Goal: Information Seeking & Learning: Learn about a topic

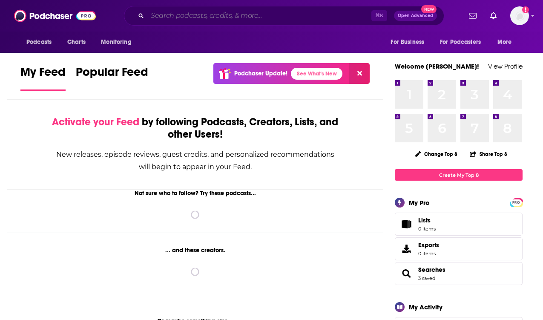
click at [248, 14] on input "Search podcasts, credits, & more..." at bounding box center [259, 16] width 224 height 14
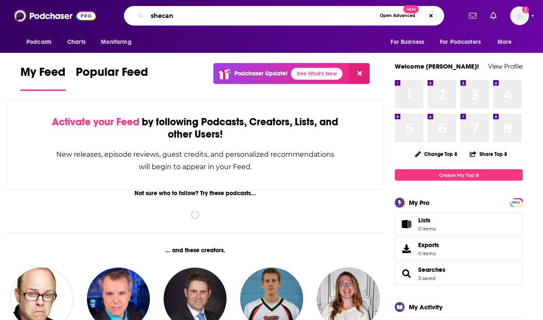
type input "shecan"
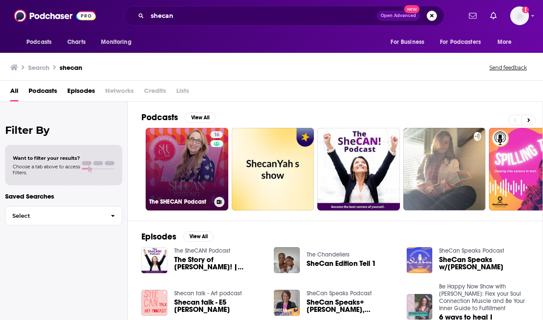
click at [181, 160] on link "16 The SHECAN Podcast" at bounding box center [187, 169] width 83 height 83
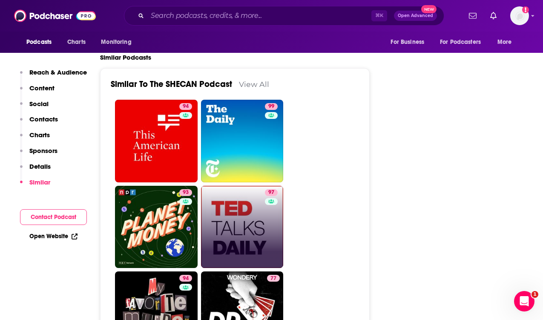
scroll to position [1300, 0]
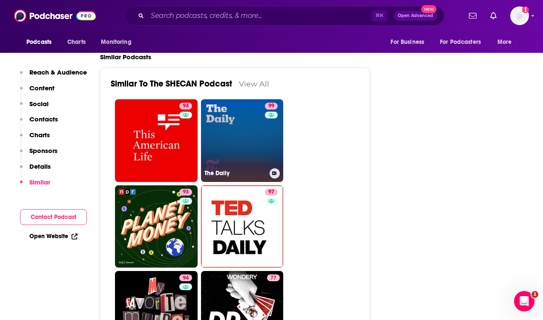
click at [235, 122] on link "99 The Daily" at bounding box center [242, 140] width 83 height 83
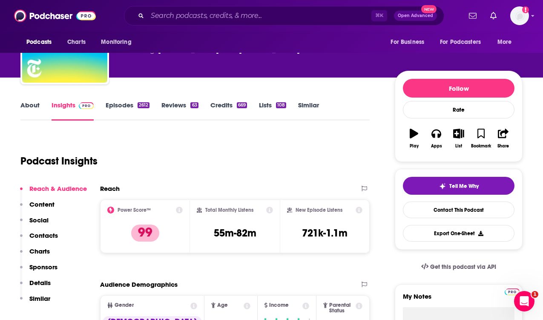
scroll to position [18, 0]
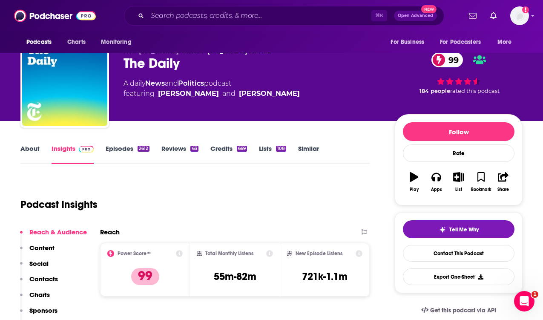
type input "[URL][DOMAIN_NAME]"
